Goal: Task Accomplishment & Management: Use online tool/utility

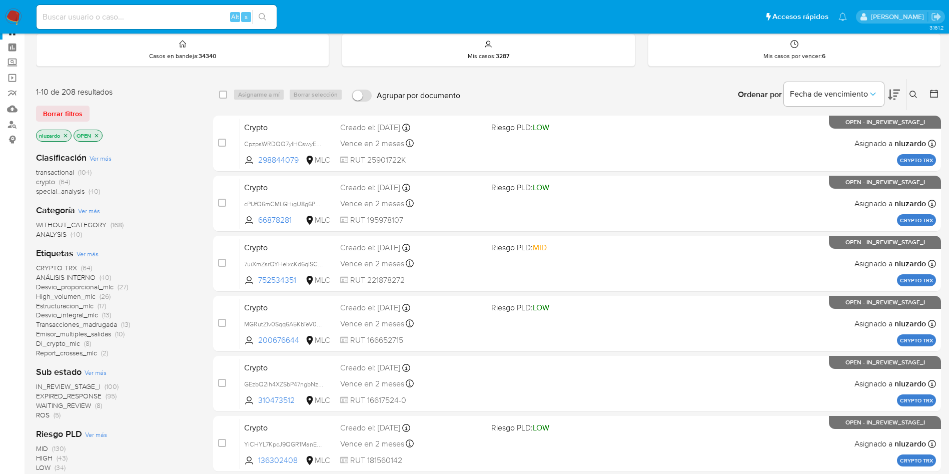
scroll to position [35, 0]
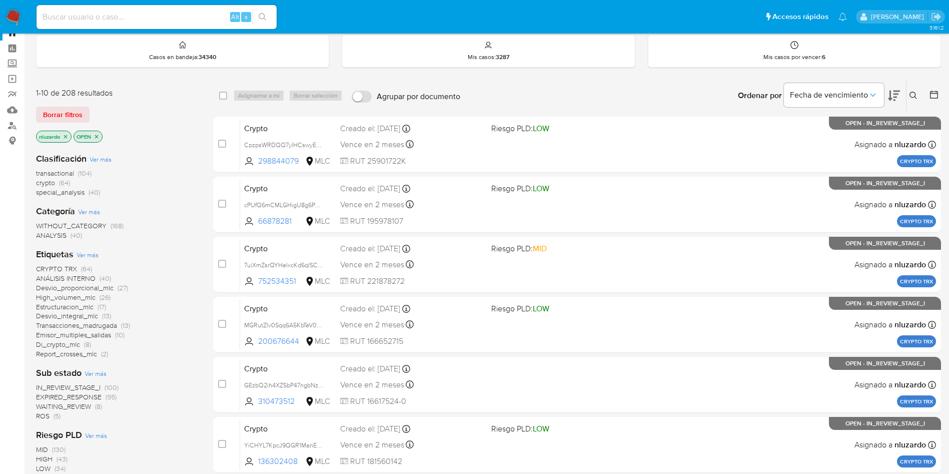
click at [899, 107] on button at bounding box center [894, 95] width 12 height 31
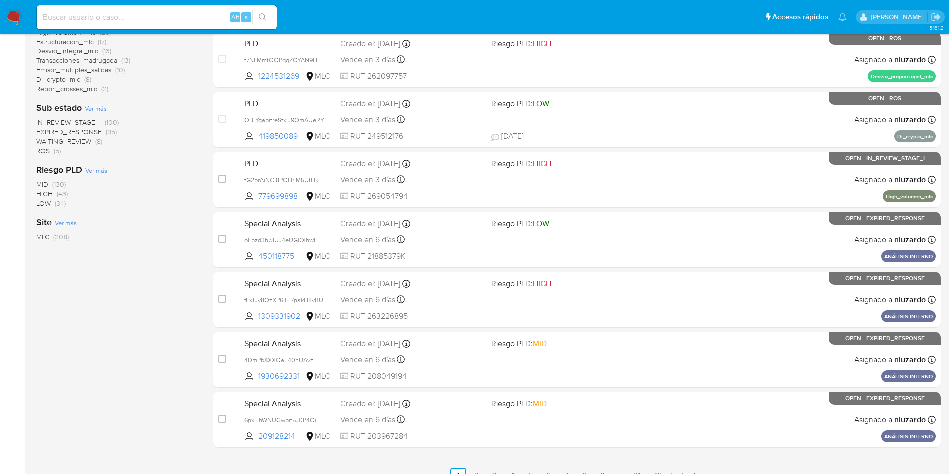
scroll to position [336, 0]
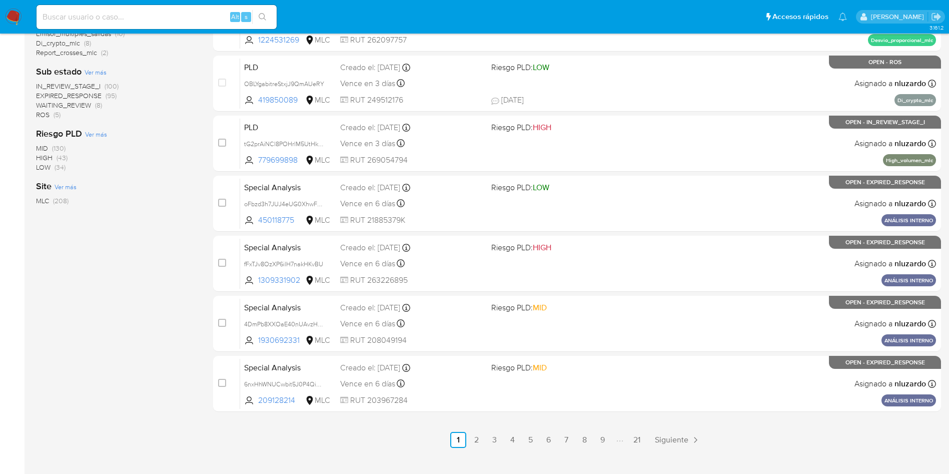
drag, startPoint x: 300, startPoint y: 225, endPoint x: 168, endPoint y: 273, distance: 140.7
click at [168, 273] on div "1-10 de 208 resultados Borrar filtros nluzardo OPEN Clasificación Ver más trans…" at bounding box center [488, 113] width 905 height 670
click at [168, 273] on div "1-10 de 208 resultados Borrar filtros nluzardo OPEN Clasificación Ver más trans…" at bounding box center [116, 113] width 161 height 670
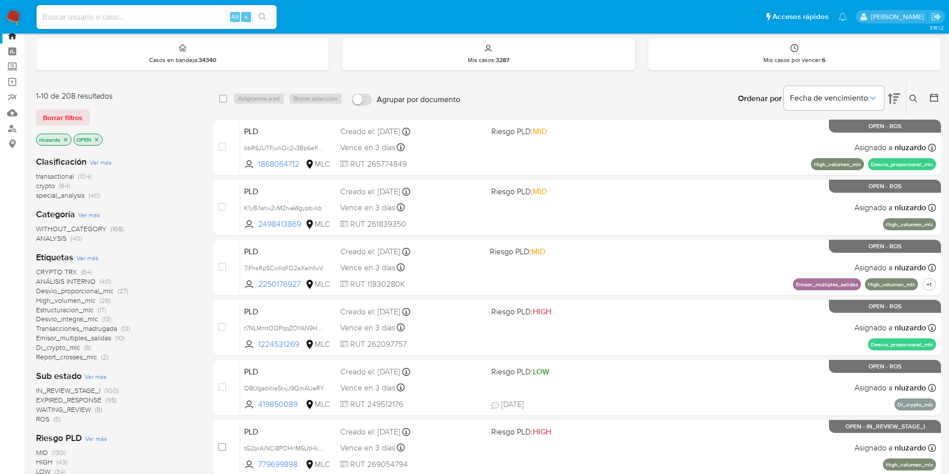
scroll to position [10, 0]
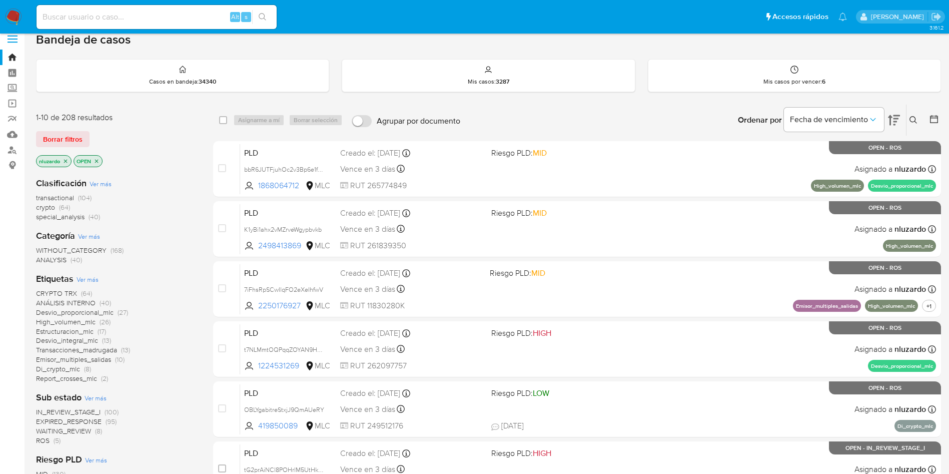
drag, startPoint x: 302, startPoint y: 192, endPoint x: 161, endPoint y: 234, distance: 147.7
click at [161, 234] on div "1-10 de 208 resultados Borrar filtros nluzardo OPEN Clasificación Ver más trans…" at bounding box center [488, 439] width 905 height 670
click at [161, 234] on div "Categoría Ver más WITHOUT_CATEGORY (168) ANALYSIS (40)" at bounding box center [116, 247] width 161 height 35
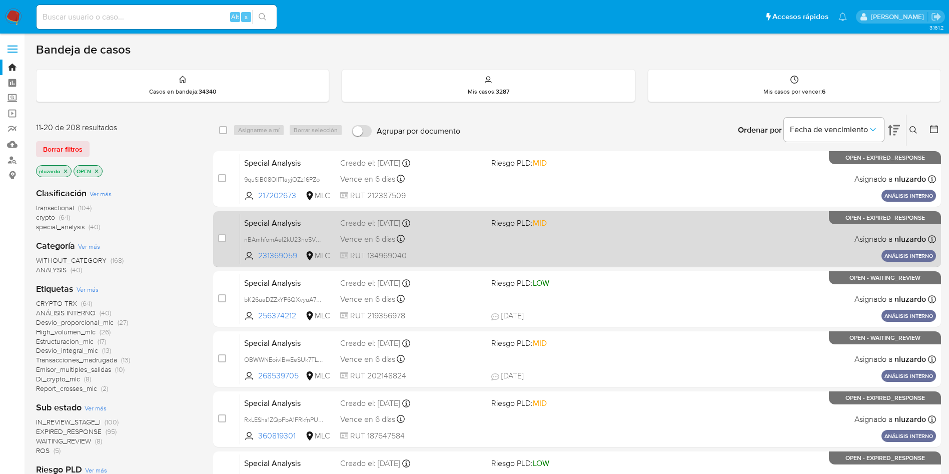
click at [214, 245] on div "case-item-checkbox No es posible asignar el caso Special Analysis nBAmhfomAel2k…" at bounding box center [577, 239] width 728 height 56
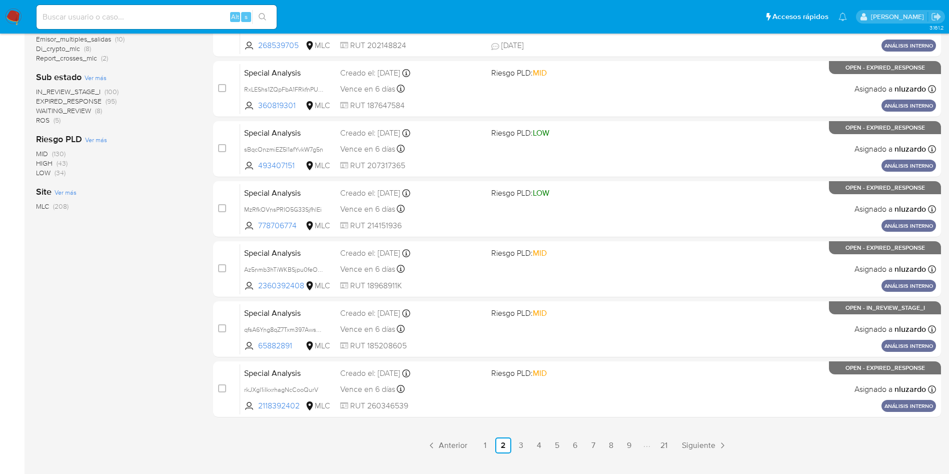
scroll to position [352, 0]
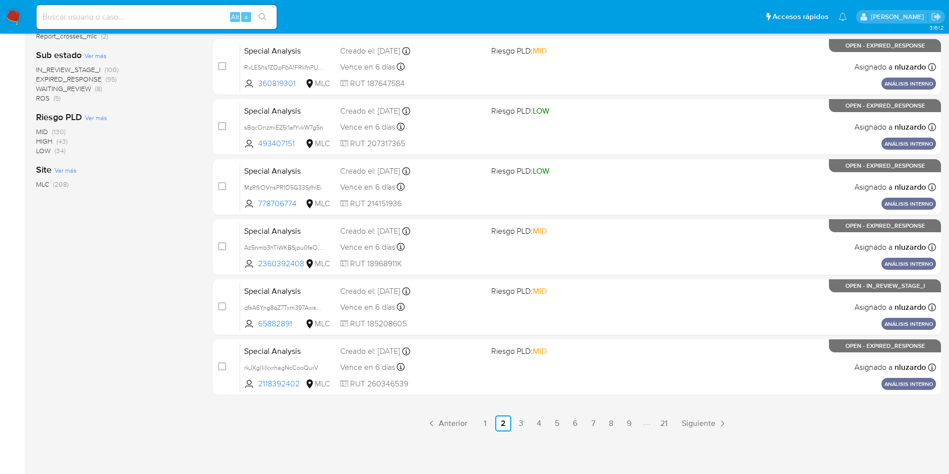
click at [492, 413] on div "select-all-cases-checkbox Asignarme a mí Borrar selección Agrupar por documento…" at bounding box center [577, 97] width 728 height 670
click at [479, 420] on link "1" at bounding box center [485, 423] width 16 height 16
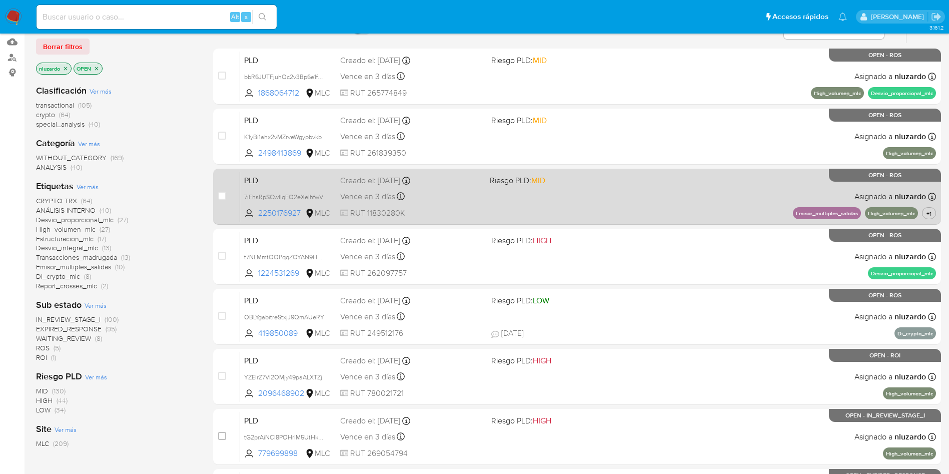
scroll to position [101, 0]
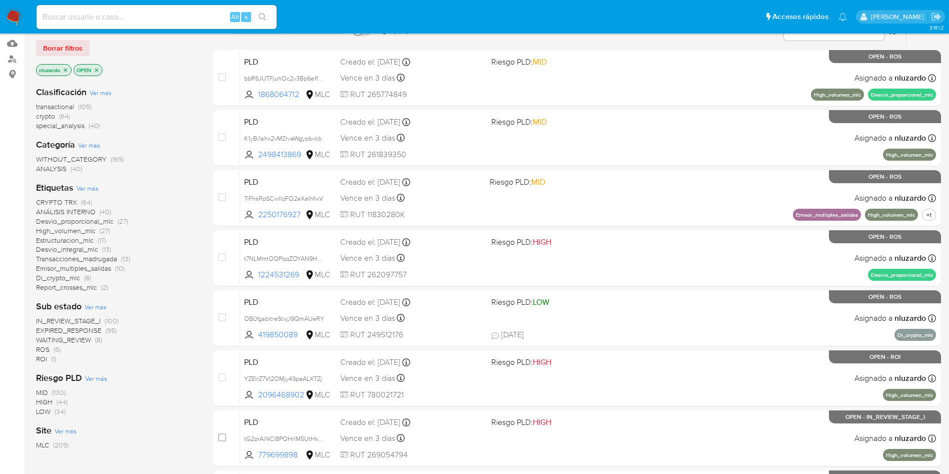
drag, startPoint x: 39, startPoint y: 356, endPoint x: 0, endPoint y: 317, distance: 55.2
click at [0, 318] on section "Bandeja Tablero Screening Búsqueda en Listas Watchlist Herramientas Operaciones…" at bounding box center [474, 312] width 949 height 826
click at [144, 377] on div "Riesgo PLD Ver más MID (130) HIGH (44) LOW (34)" at bounding box center [116, 394] width 161 height 45
click at [43, 363] on span "ROI" at bounding box center [41, 359] width 11 height 10
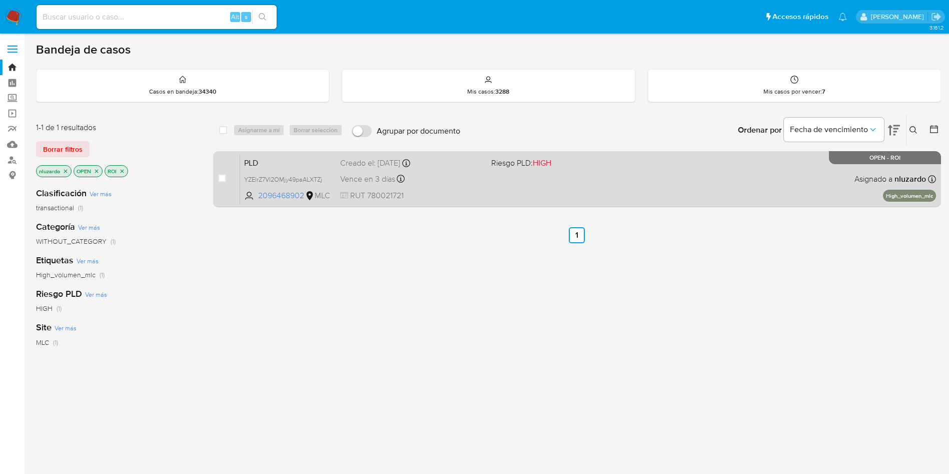
click at [566, 194] on div "PLD YZElrZ7VI2OMjy49paALXTZj 2096468902 MLC Riesgo PLD: HIGH Creado el: 12/07/2…" at bounding box center [588, 179] width 696 height 51
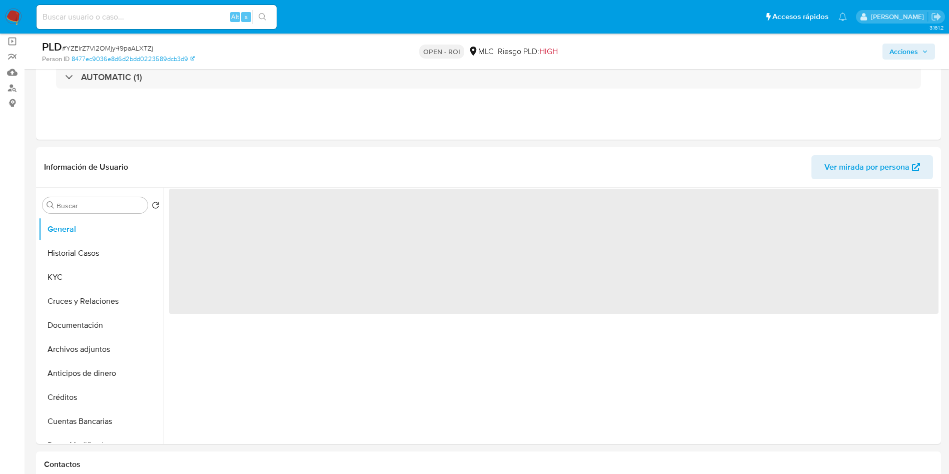
scroll to position [126, 0]
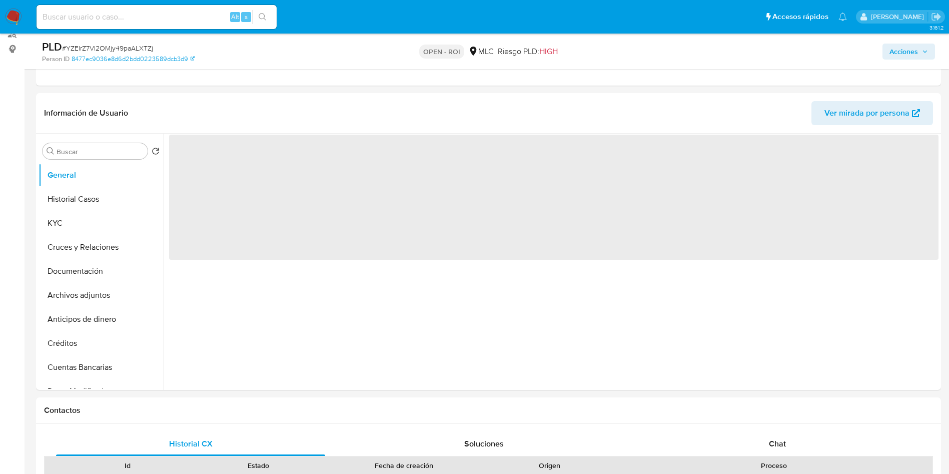
select select "10"
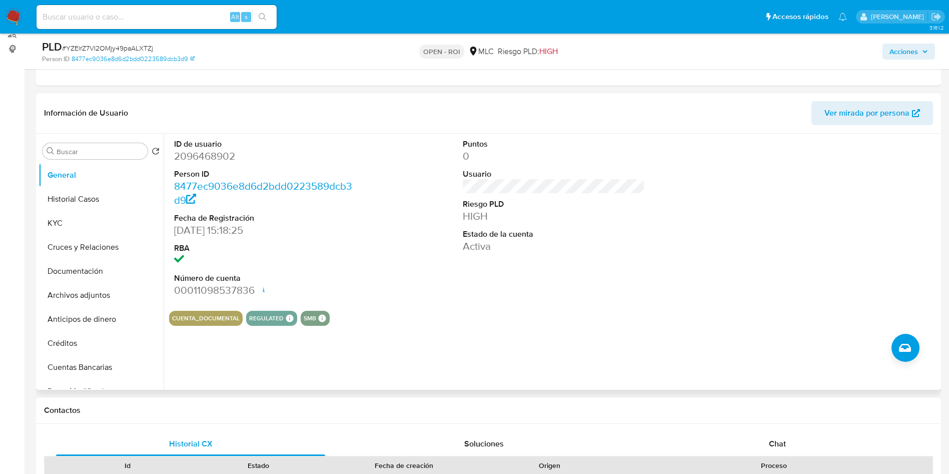
scroll to position [0, 0]
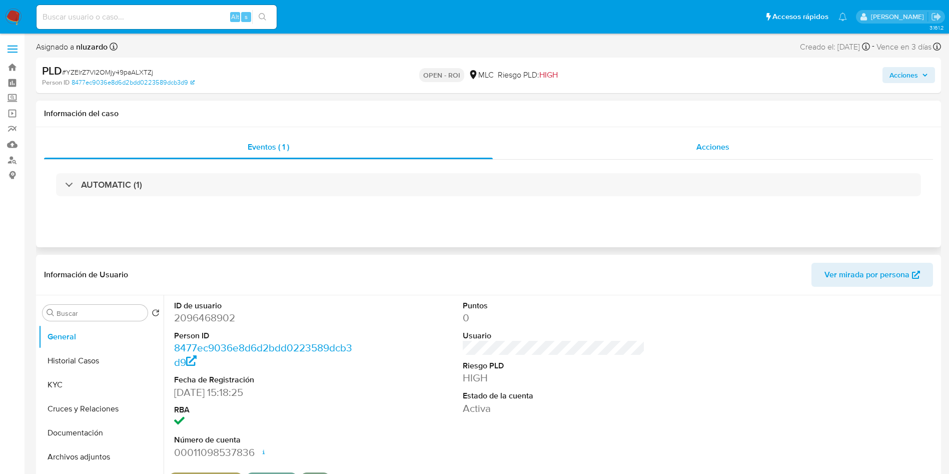
click at [736, 139] on div "Acciones" at bounding box center [713, 147] width 440 height 24
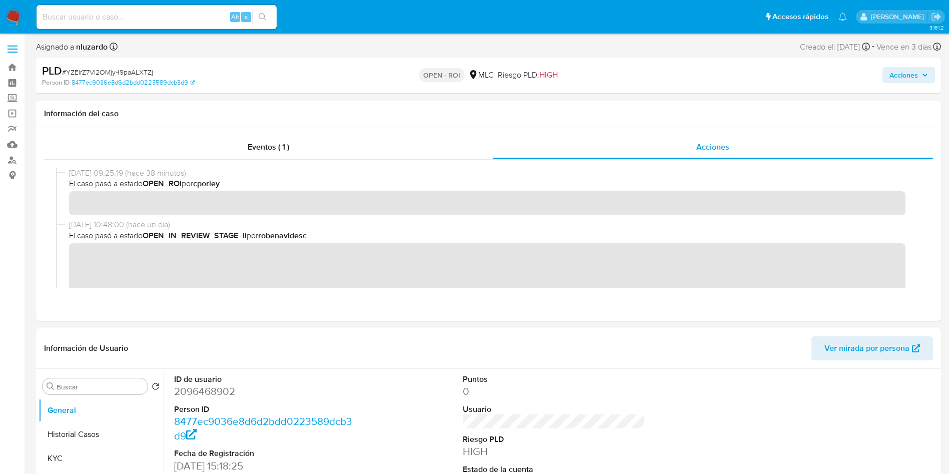
click at [898, 73] on span "Acciones" at bounding box center [904, 75] width 29 height 16
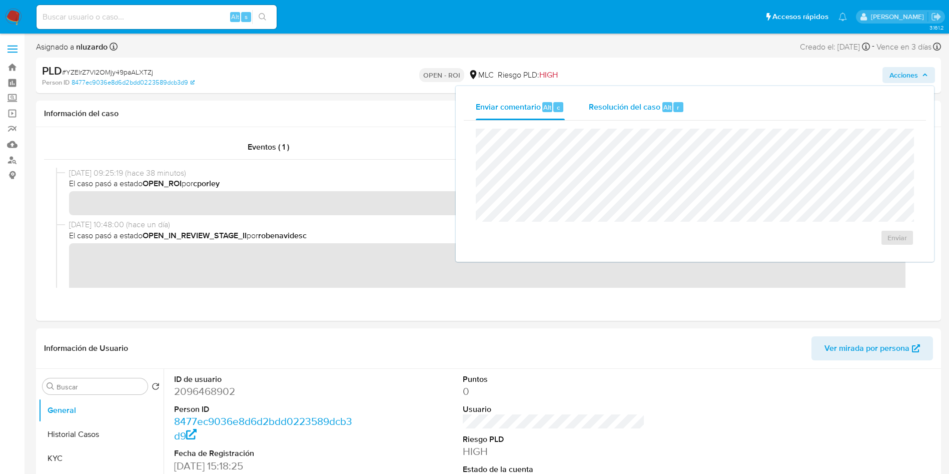
click at [649, 101] on span "Resolución del caso" at bounding box center [625, 107] width 72 height 12
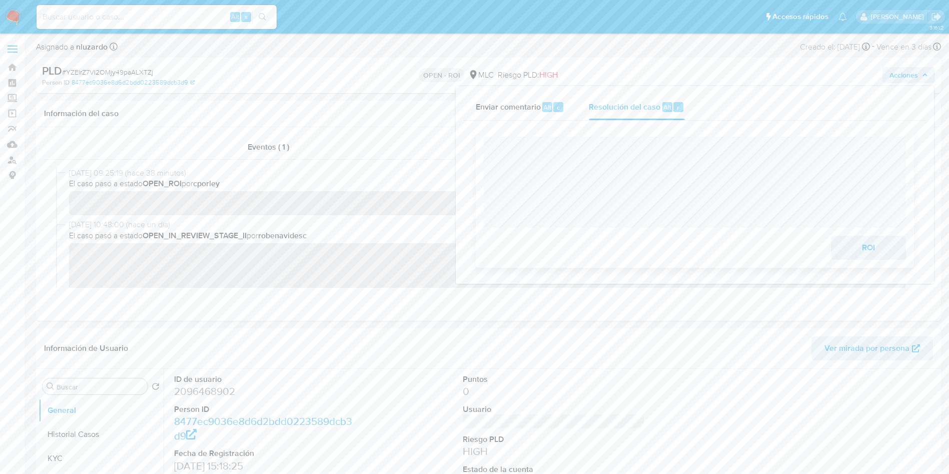
click at [832, 244] on button "ROI" at bounding box center [868, 248] width 75 height 24
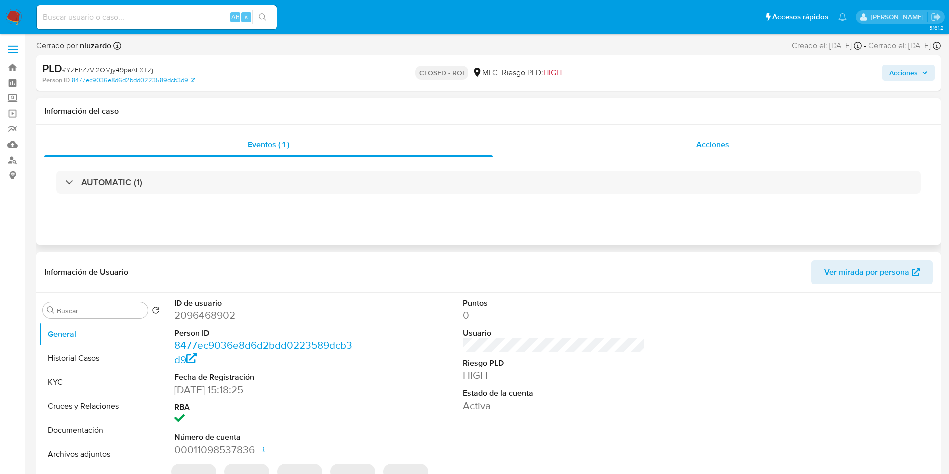
select select "10"
click at [709, 139] on span "Acciones" at bounding box center [713, 145] width 33 height 12
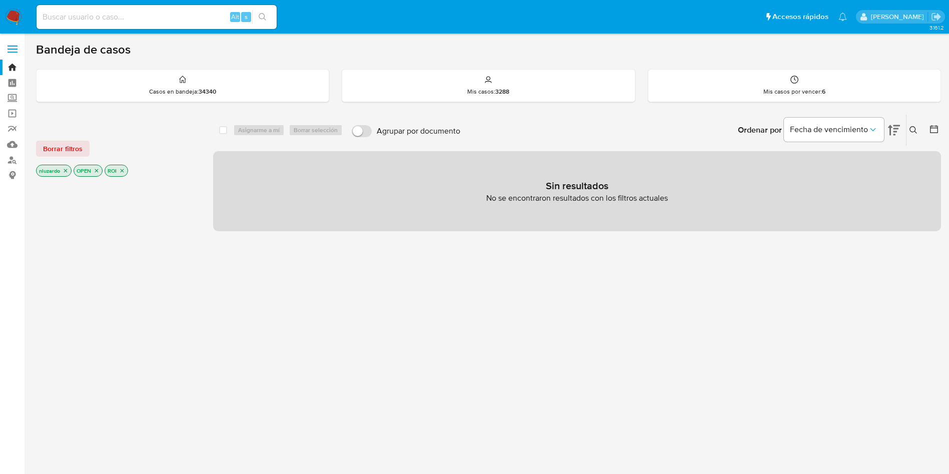
click at [124, 168] on icon "close-filter" at bounding box center [122, 171] width 6 height 6
